Goal: Navigation & Orientation: Find specific page/section

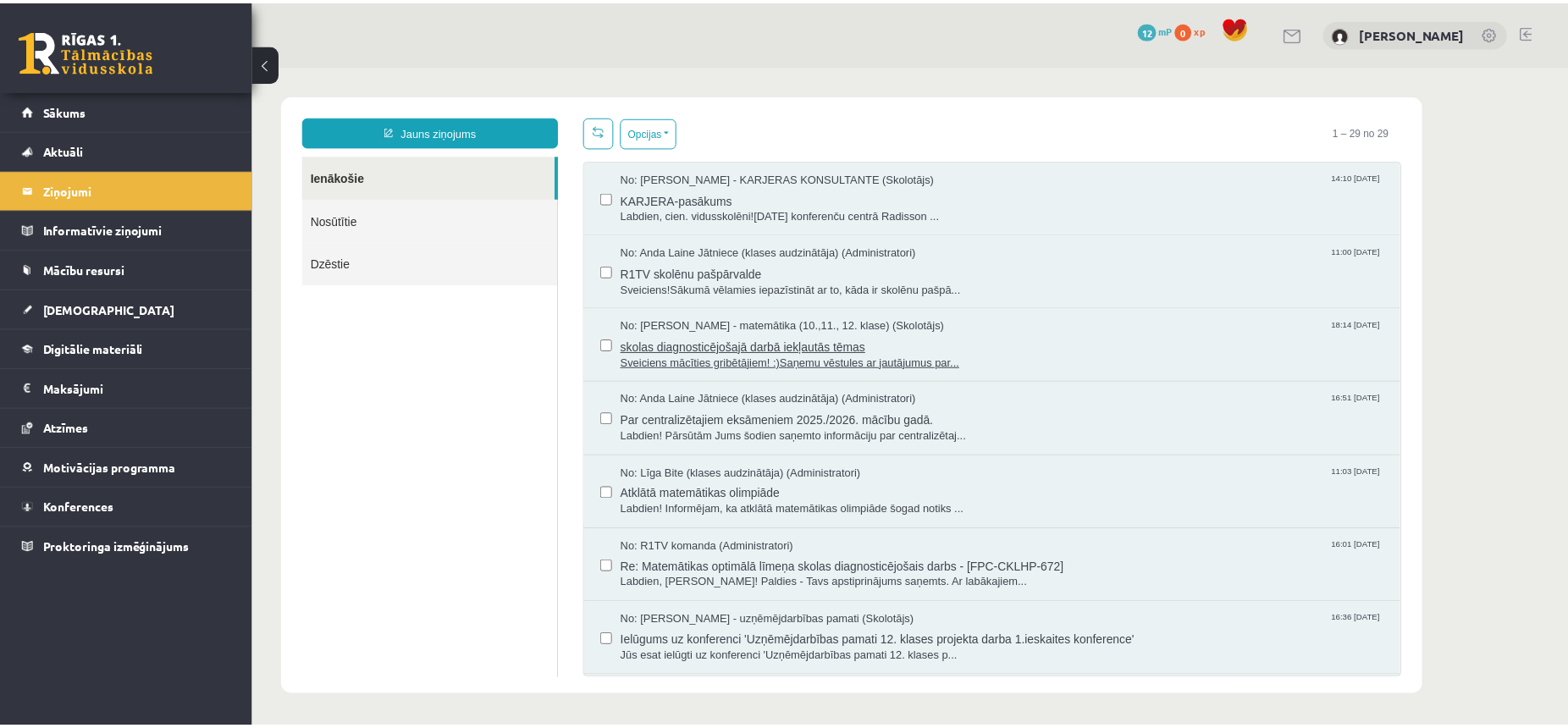
scroll to position [488, 0]
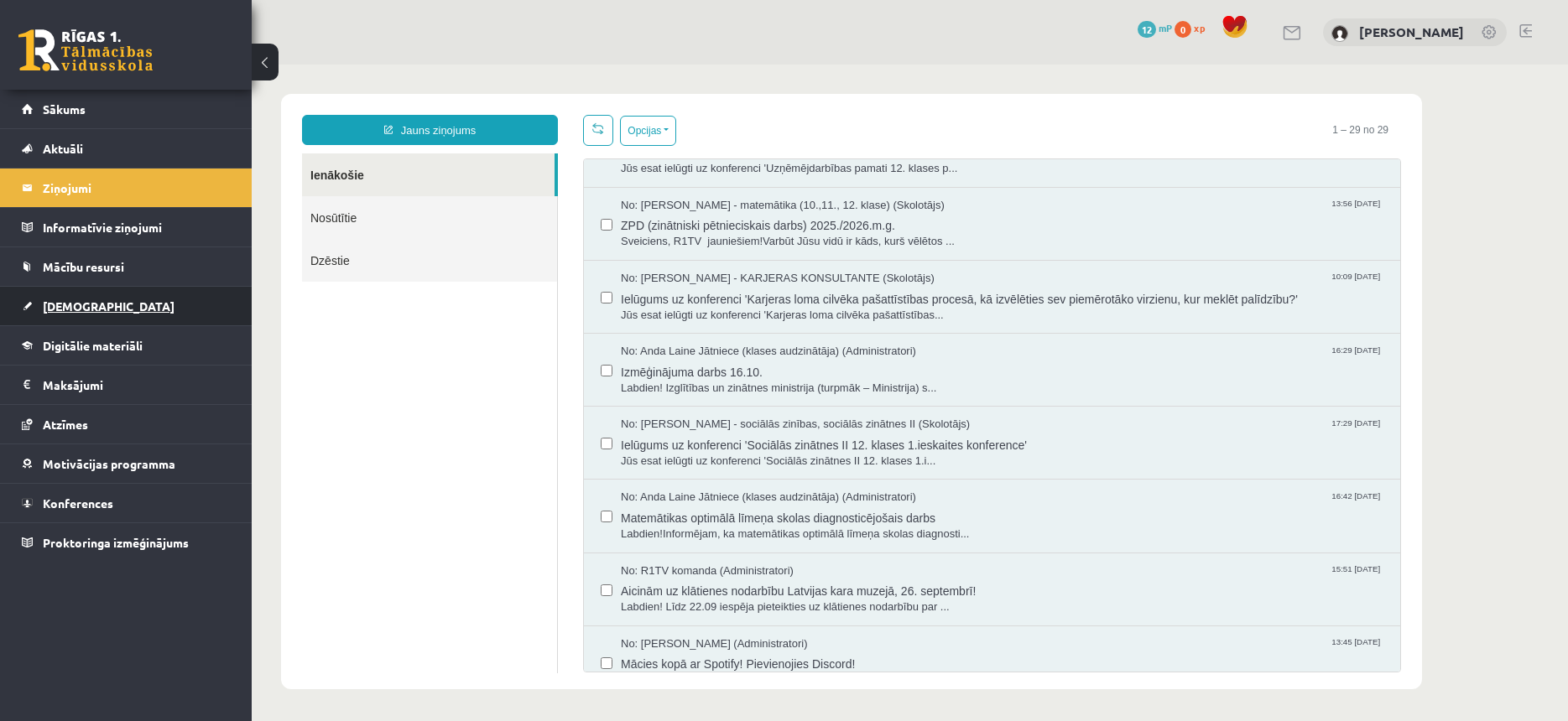
click at [116, 306] on link "[DEMOGRAPHIC_DATA]" at bounding box center [126, 306] width 209 height 38
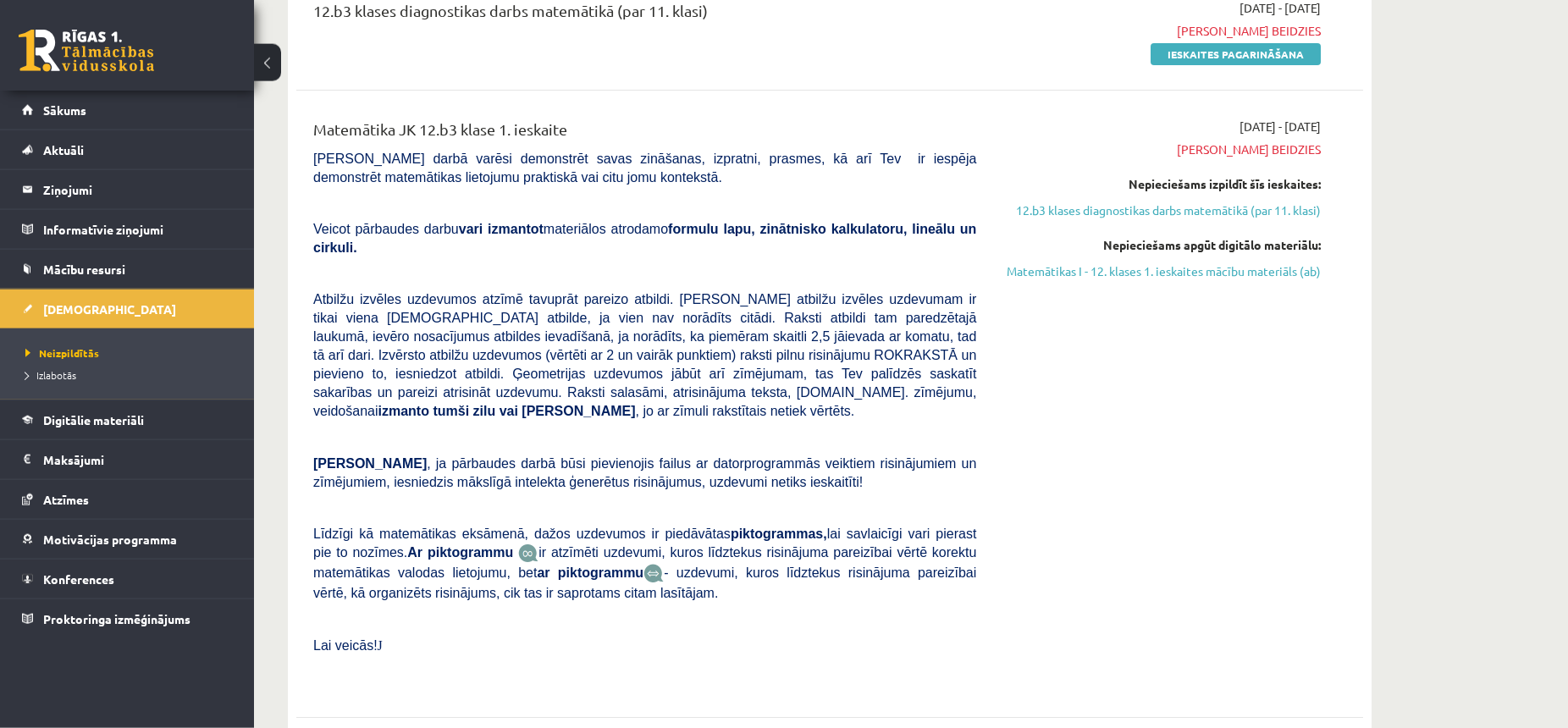
scroll to position [259, 0]
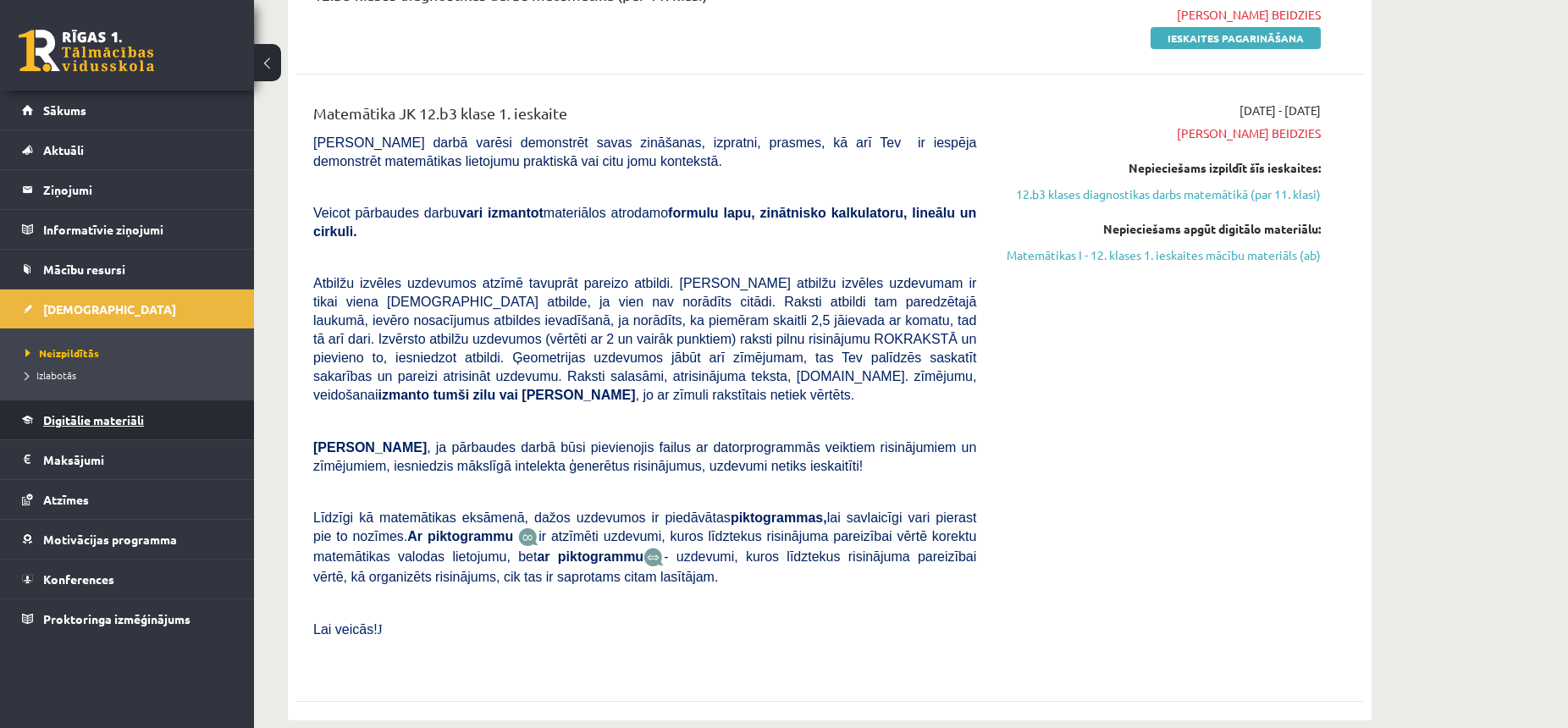
click at [93, 417] on span "Digitālie materiāli" at bounding box center [94, 419] width 101 height 15
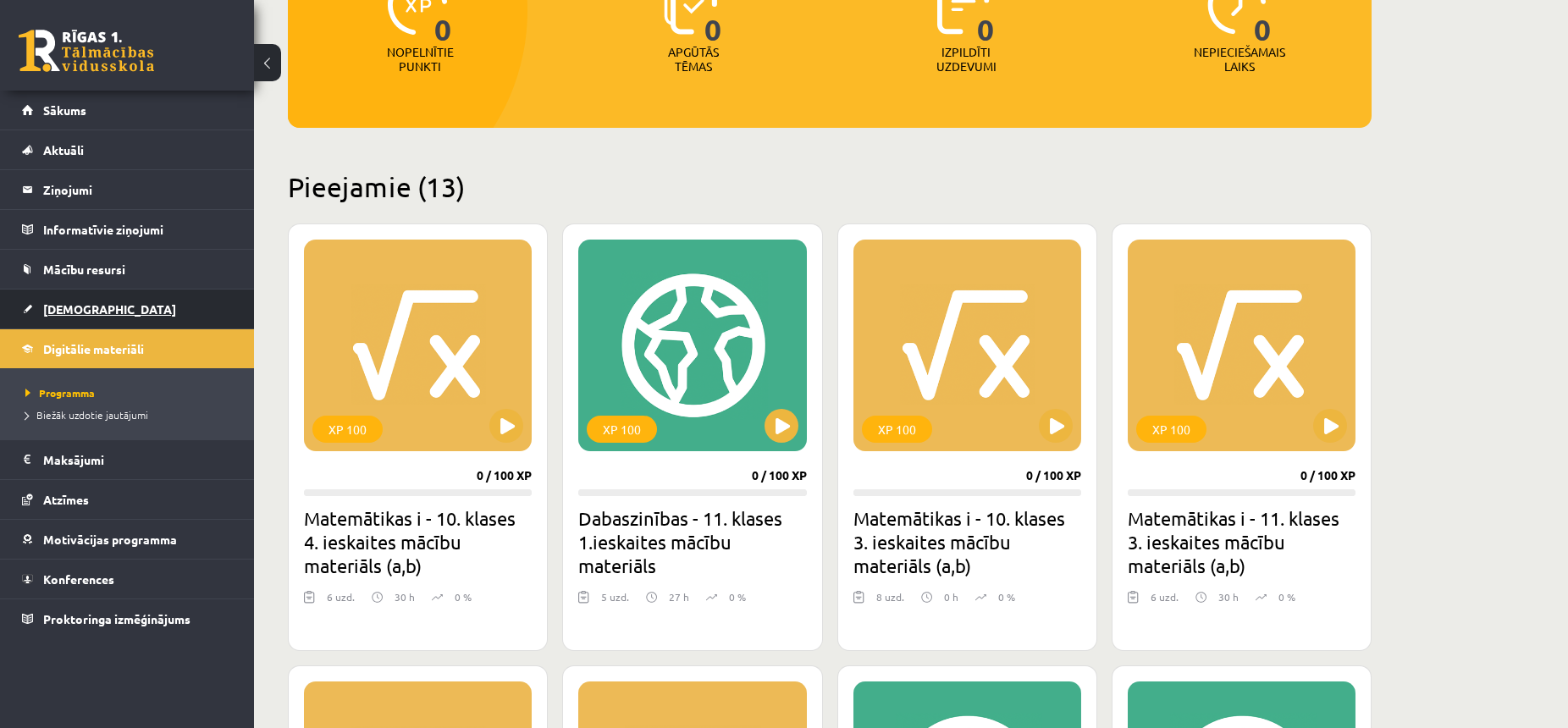
click at [114, 310] on link "[DEMOGRAPHIC_DATA]" at bounding box center [127, 309] width 211 height 39
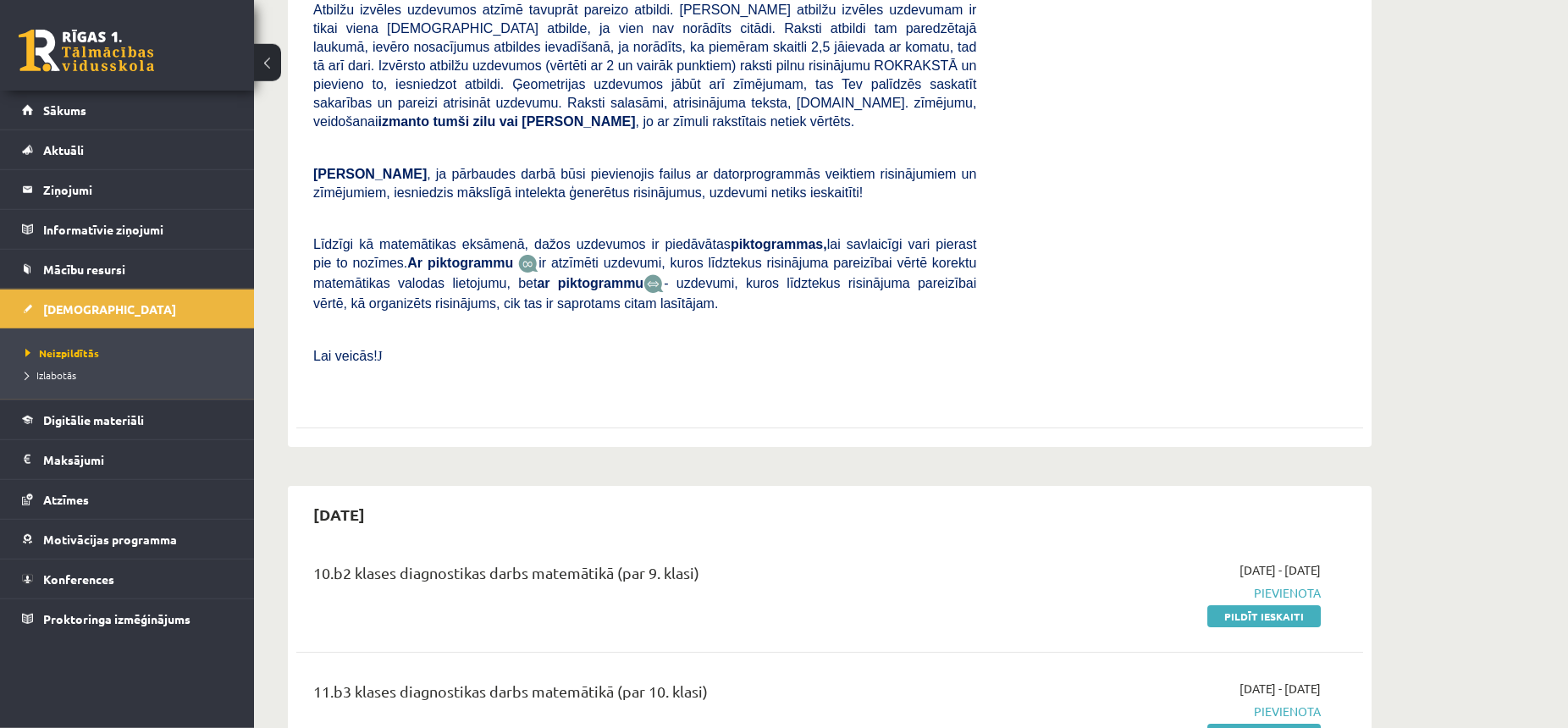
scroll to position [521, 0]
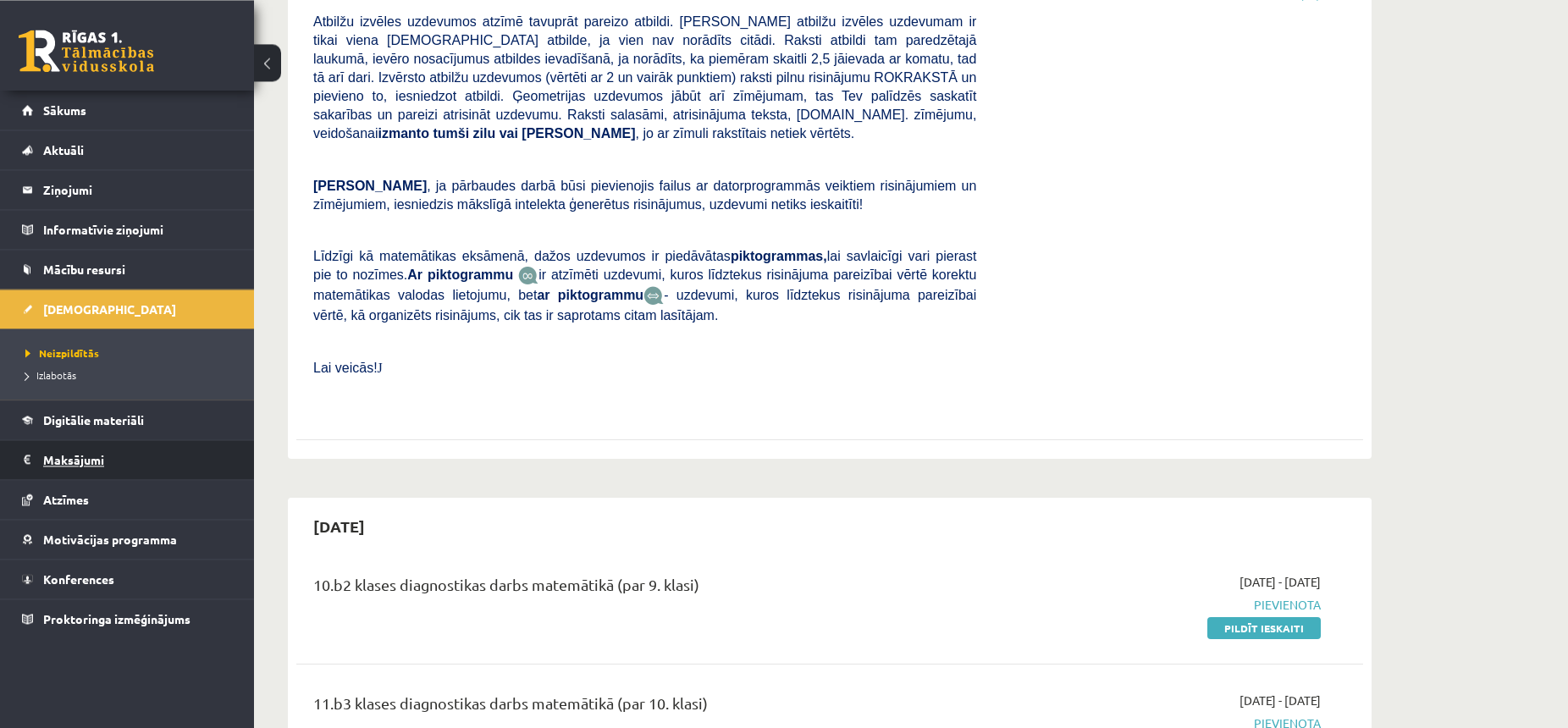
click at [117, 443] on legend "Maksājumi 0" at bounding box center [138, 460] width 190 height 39
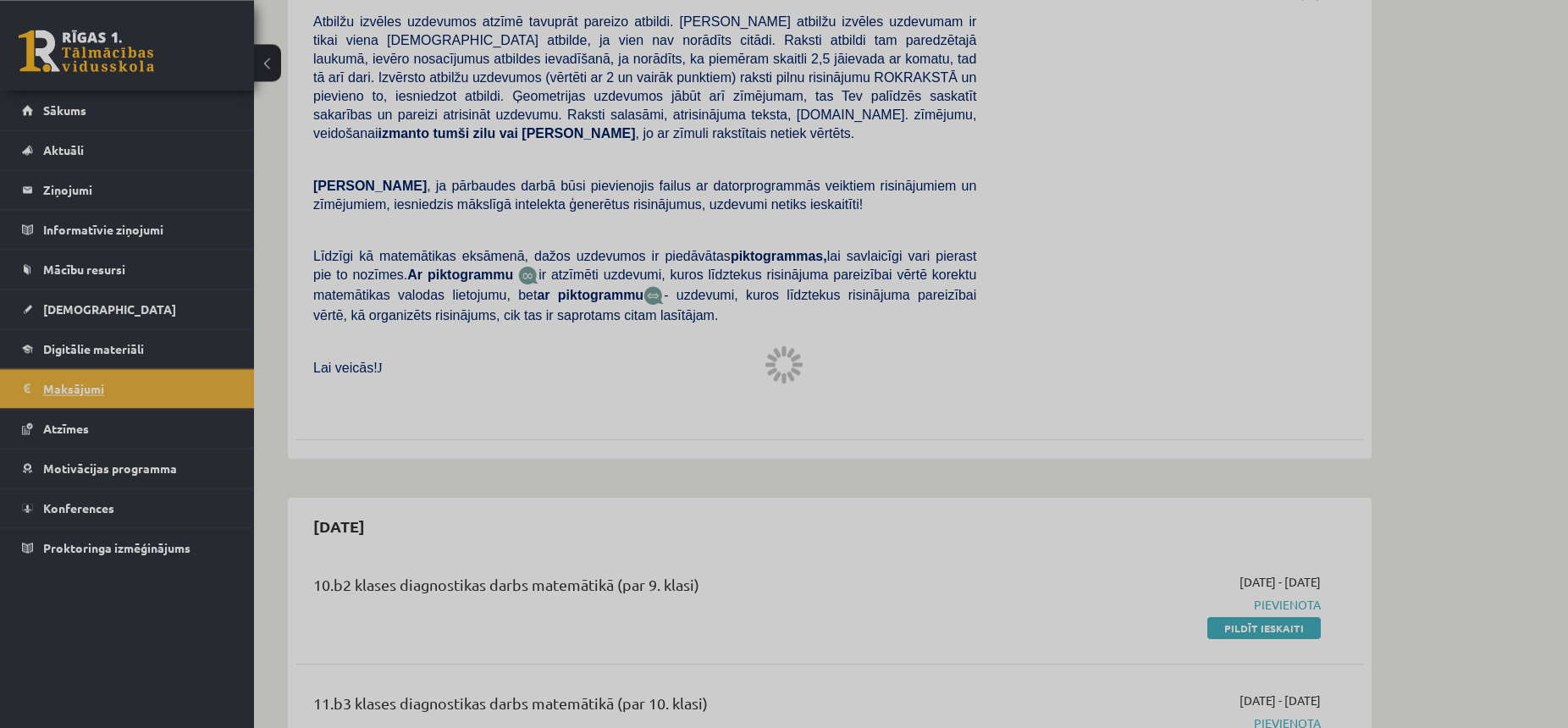
scroll to position [472, 0]
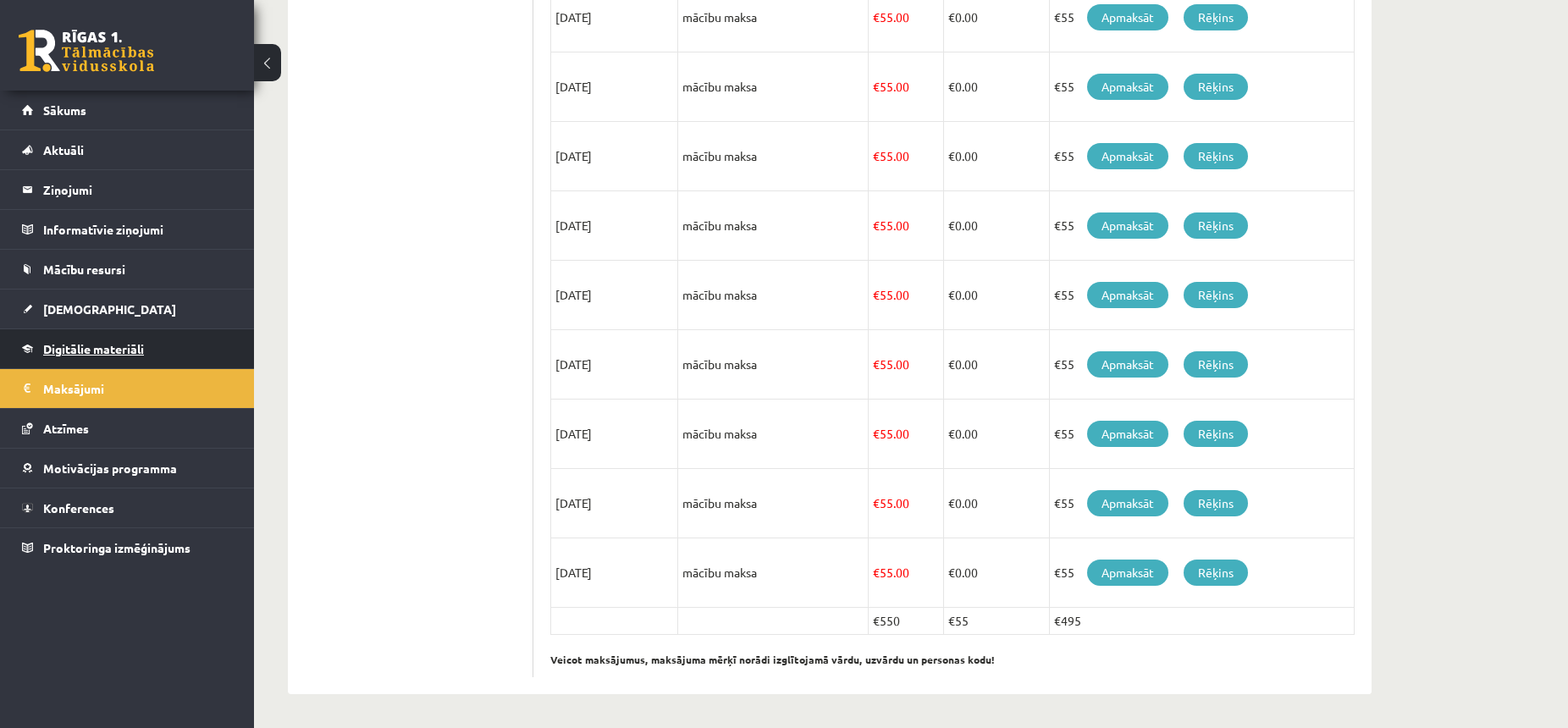
click at [137, 356] on link "Digitālie materiāli" at bounding box center [127, 349] width 211 height 39
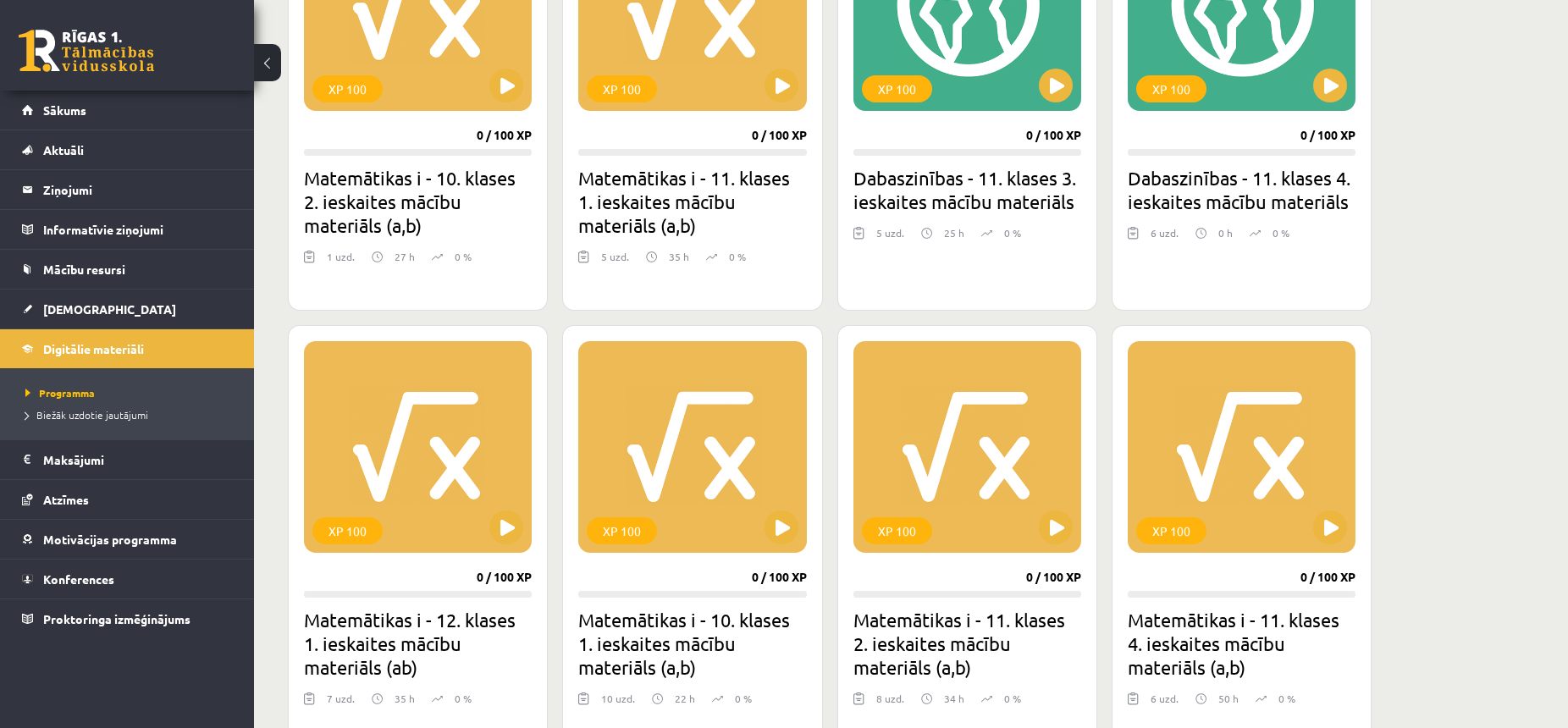
scroll to position [264, 0]
